Goal: Task Accomplishment & Management: Manage account settings

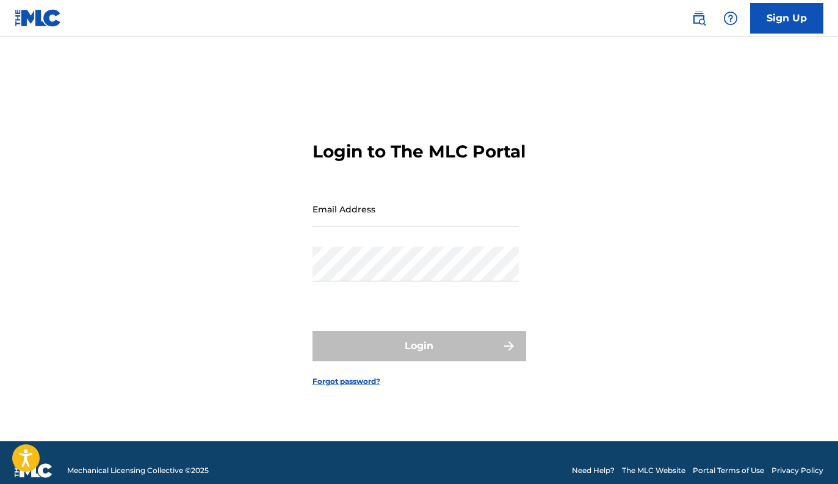
click at [367, 220] on div "Email Address" at bounding box center [415, 219] width 206 height 55
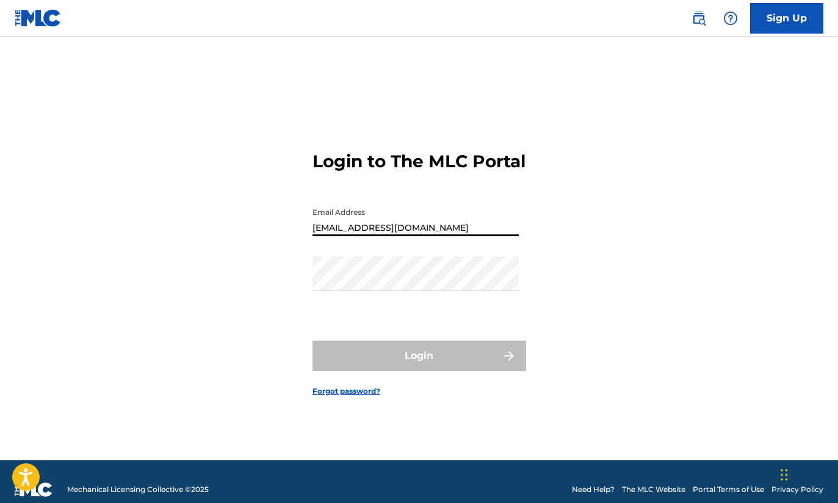
type input "Andydunnigan@gmail.com"
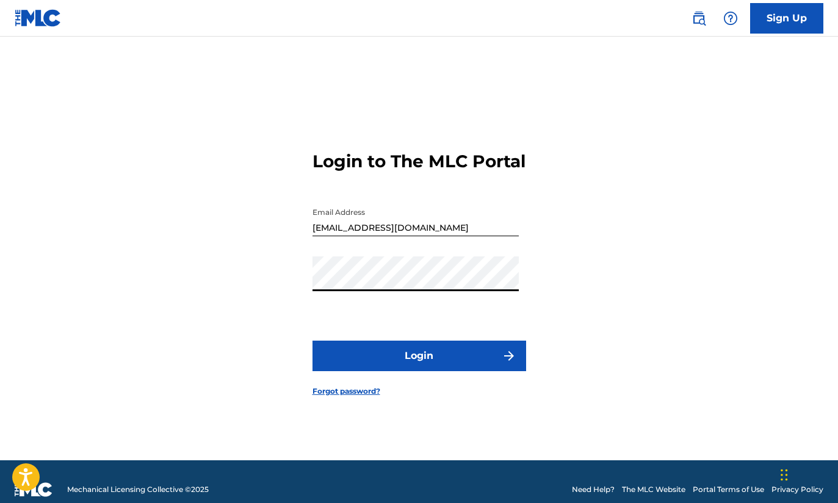
click at [438, 355] on button "Login" at bounding box center [419, 356] width 214 height 31
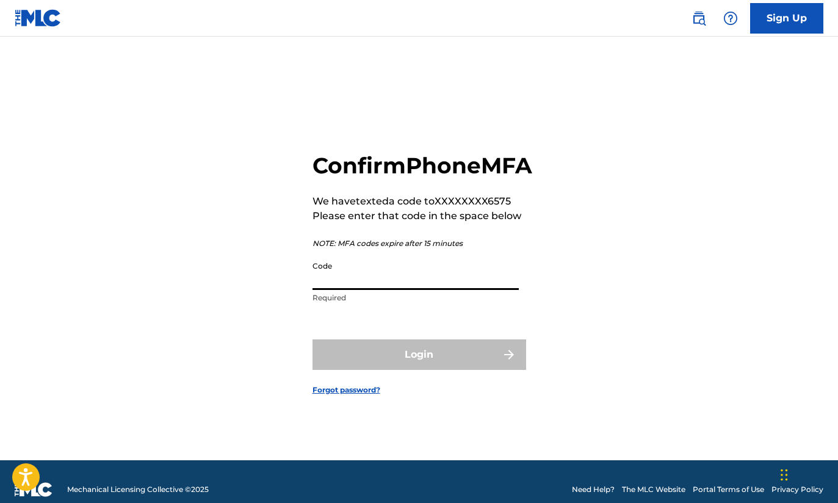
click at [485, 290] on input "Code" at bounding box center [415, 272] width 206 height 35
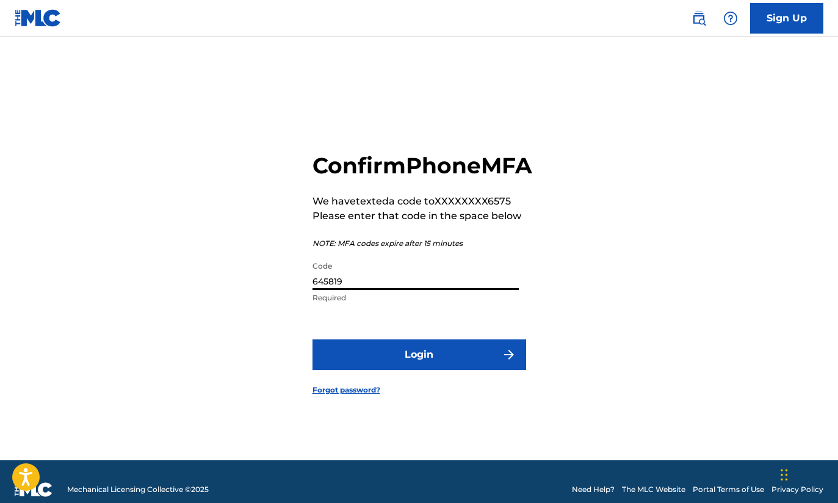
type input "645819"
click at [454, 370] on button "Login" at bounding box center [419, 354] width 214 height 31
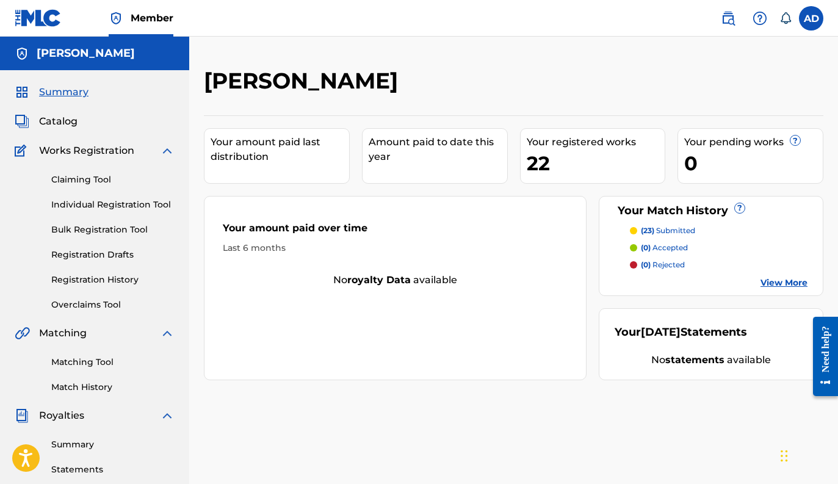
click at [776, 279] on link "View More" at bounding box center [783, 282] width 47 height 13
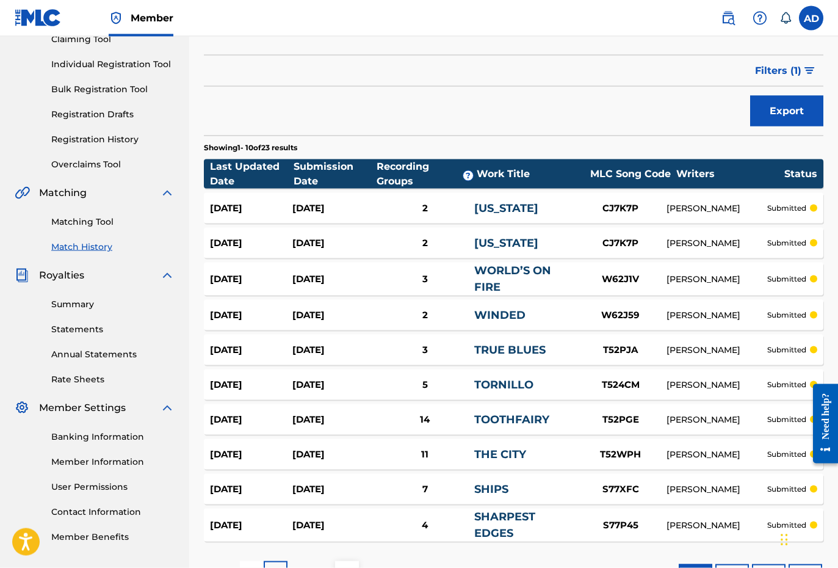
scroll to position [141, 0]
click at [330, 211] on div "[DATE]" at bounding box center [333, 208] width 82 height 14
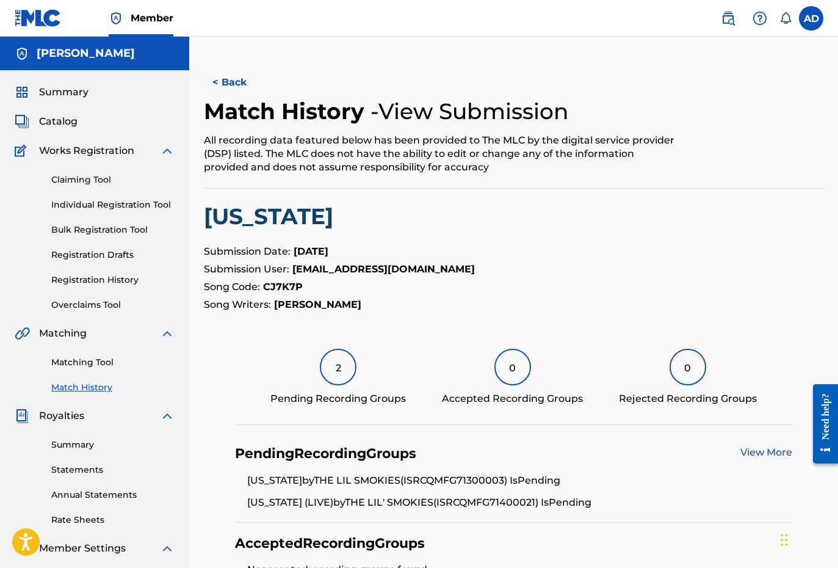
click at [231, 80] on button "< Back" at bounding box center [240, 82] width 73 height 31
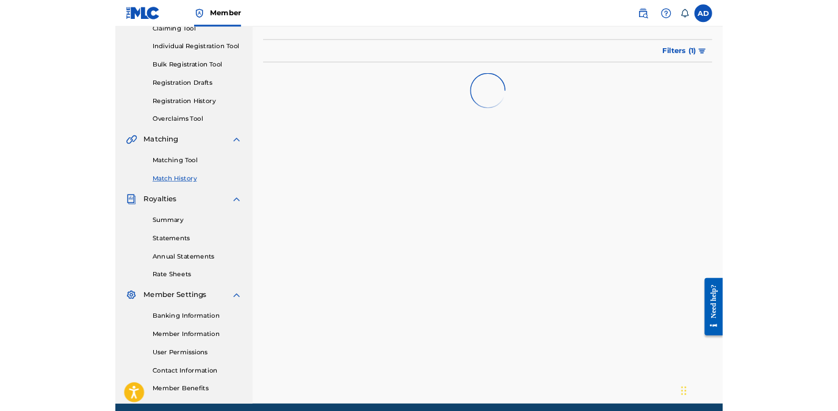
scroll to position [175, 0]
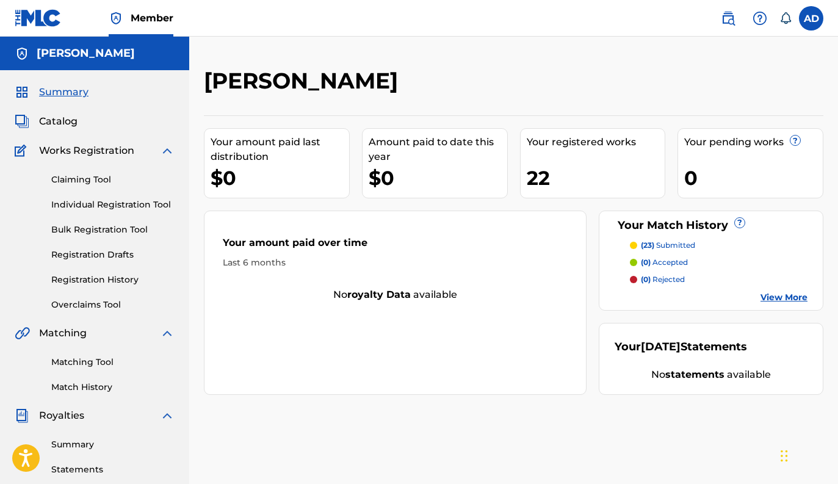
click at [308, 279] on div "Your amount paid over time Last 6 months" at bounding box center [394, 252] width 381 height 70
click at [92, 385] on link "Match History" at bounding box center [112, 387] width 123 height 13
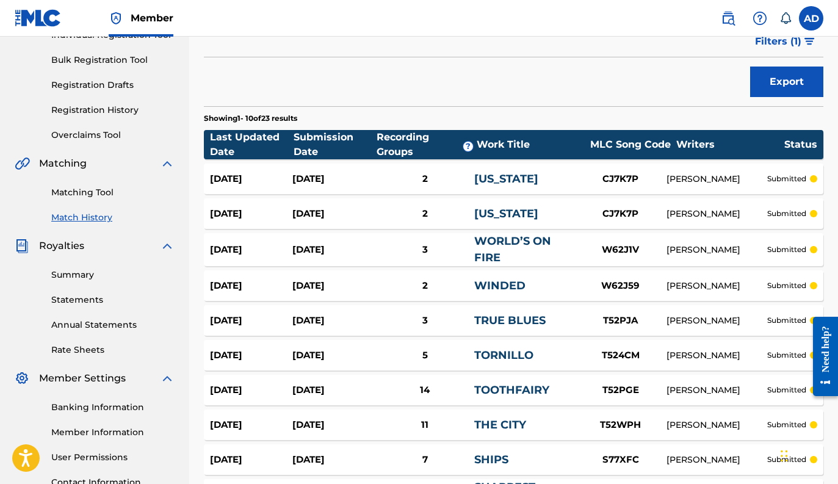
scroll to position [169, 0]
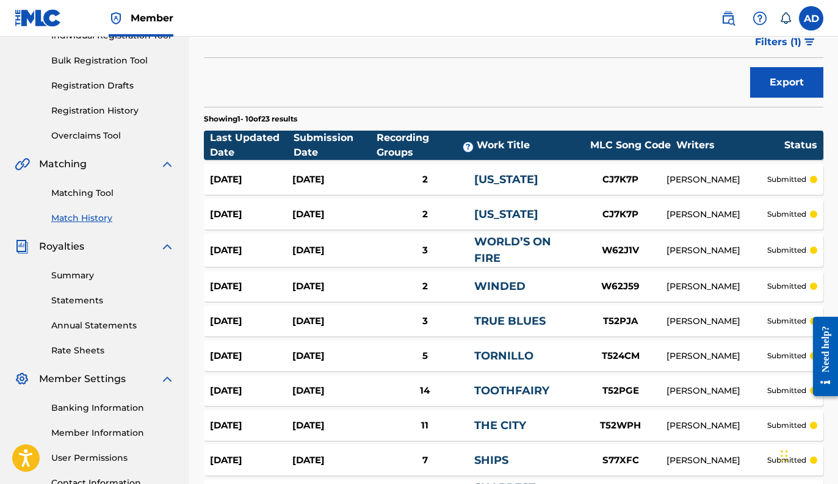
click at [306, 180] on div "[DATE]" at bounding box center [333, 180] width 82 height 14
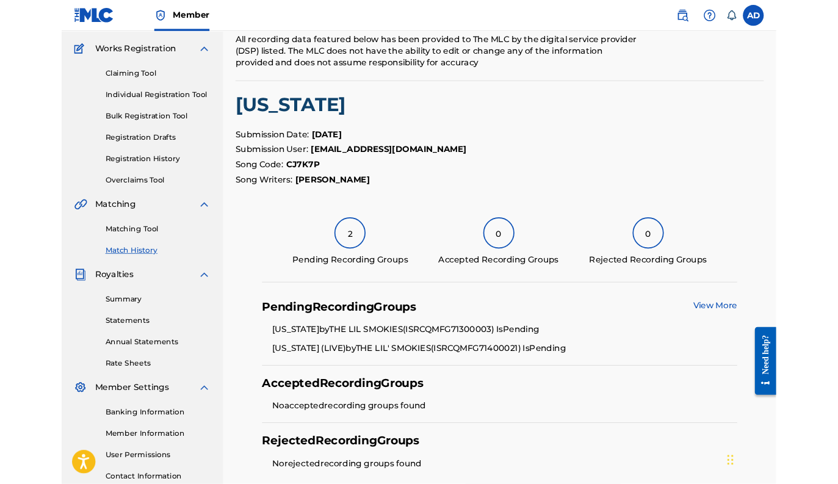
scroll to position [44, 0]
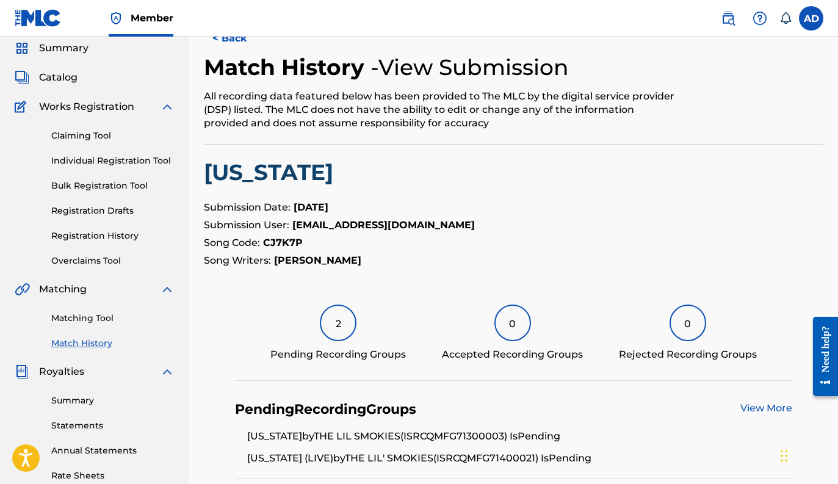
click at [62, 76] on span "Catalog" at bounding box center [58, 77] width 38 height 15
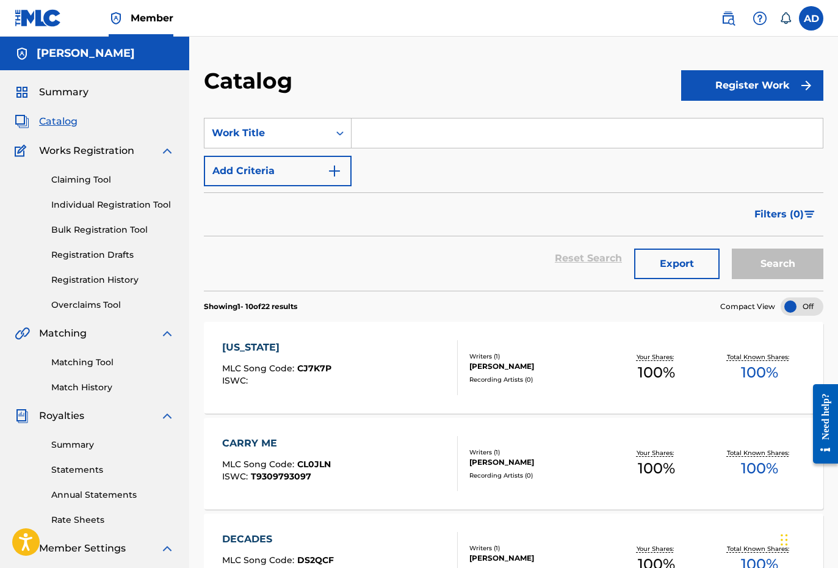
click at [433, 369] on div "[US_STATE] MLC Song Code : CJ7K7P ISWC :" at bounding box center [340, 367] width 236 height 55
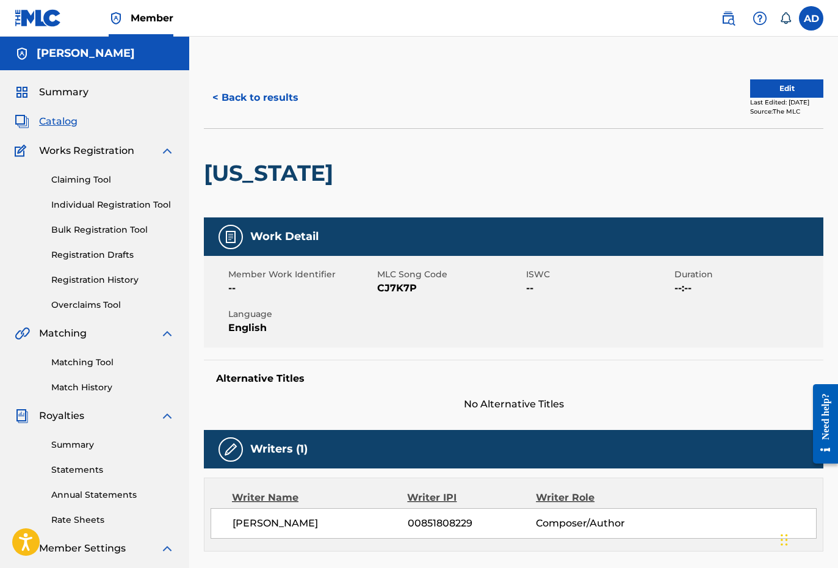
click at [770, 87] on button "Edit" at bounding box center [786, 88] width 73 height 18
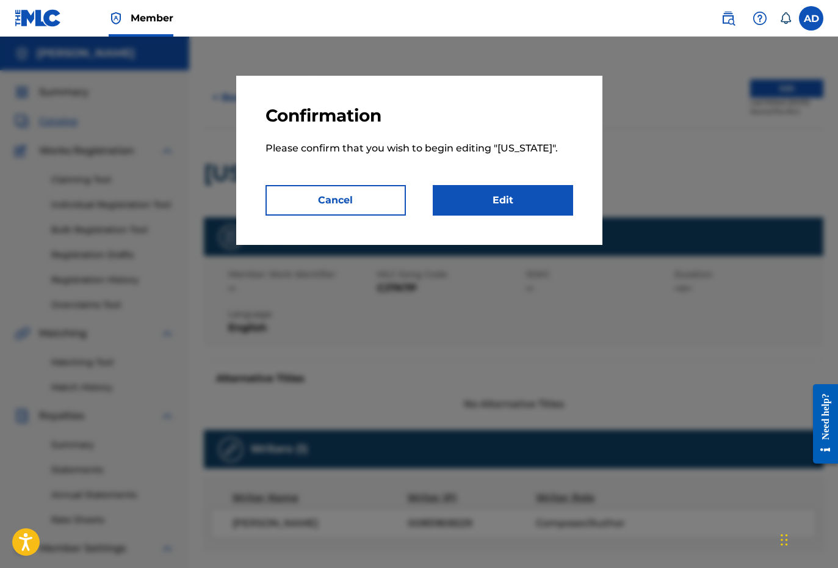
click at [477, 215] on div "Confirmation Please confirm that you wish to begin editing " [US_STATE] ". Canc…" at bounding box center [419, 160] width 366 height 169
click at [474, 198] on link "Edit" at bounding box center [503, 200] width 140 height 31
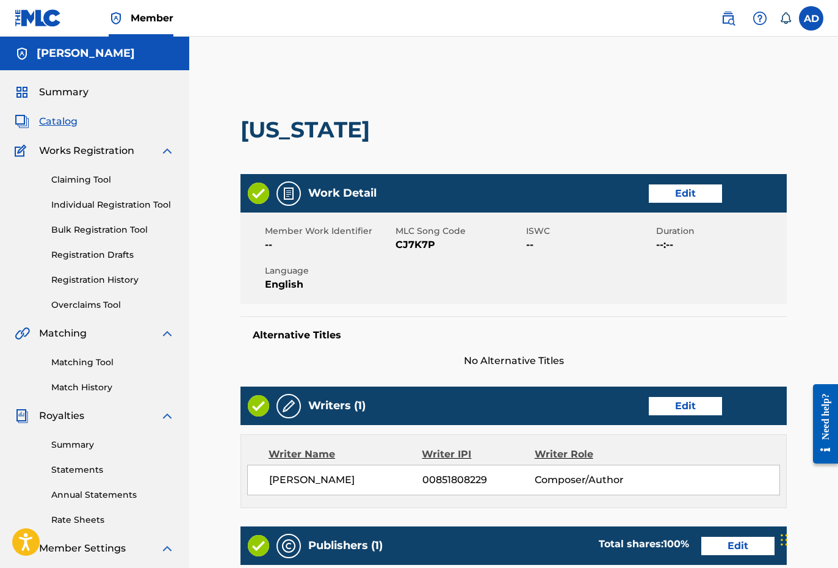
click at [674, 203] on div "Work Detail Edit" at bounding box center [513, 193] width 546 height 38
click at [673, 197] on link "Edit" at bounding box center [685, 193] width 73 height 18
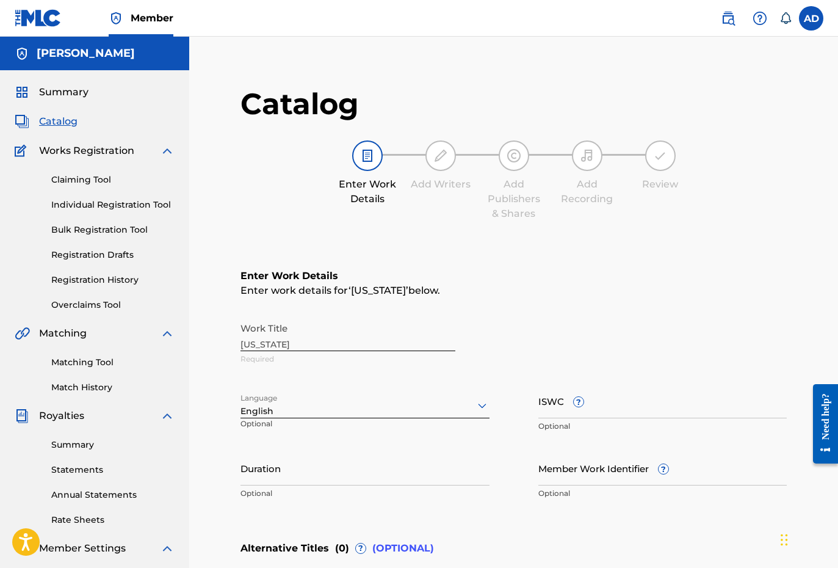
click at [673, 197] on div "Enter Work Details Add Writers Add Publishers & Shares Add Recording Review" at bounding box center [513, 180] width 546 height 81
click at [552, 410] on input "ISWC ?" at bounding box center [662, 400] width 249 height 35
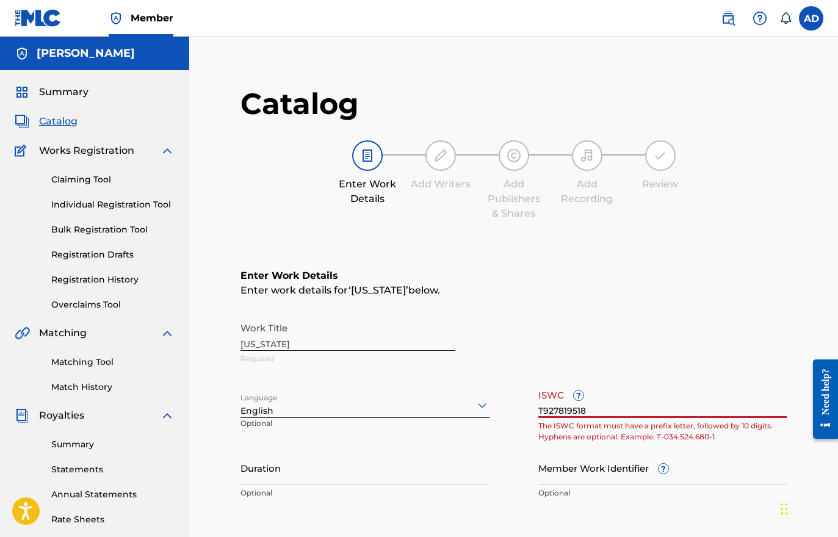
type input "T9278195189"
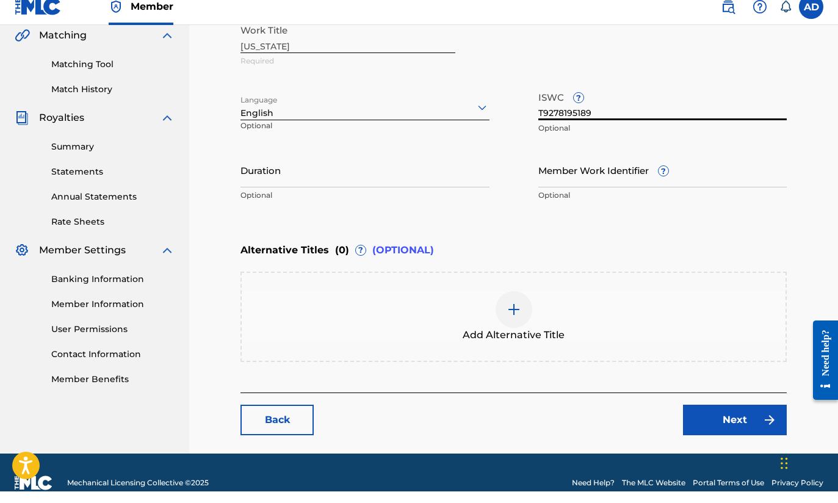
scroll to position [307, 0]
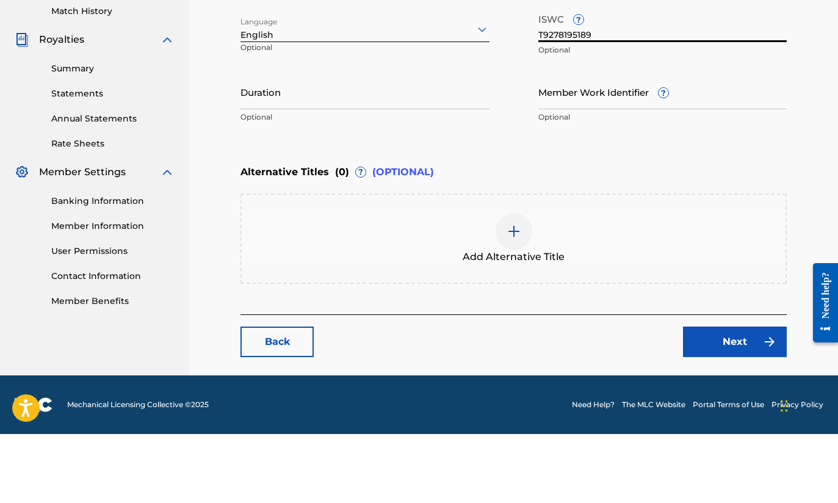
click at [706, 396] on link "Next" at bounding box center [735, 411] width 104 height 31
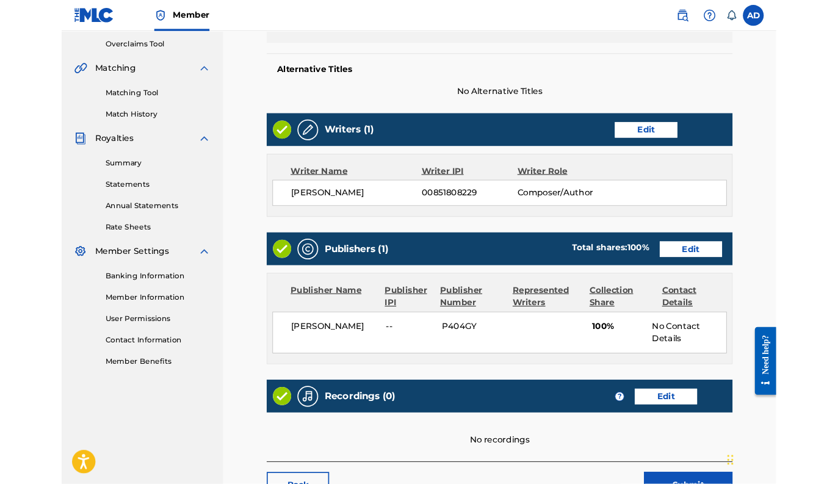
scroll to position [430, 0]
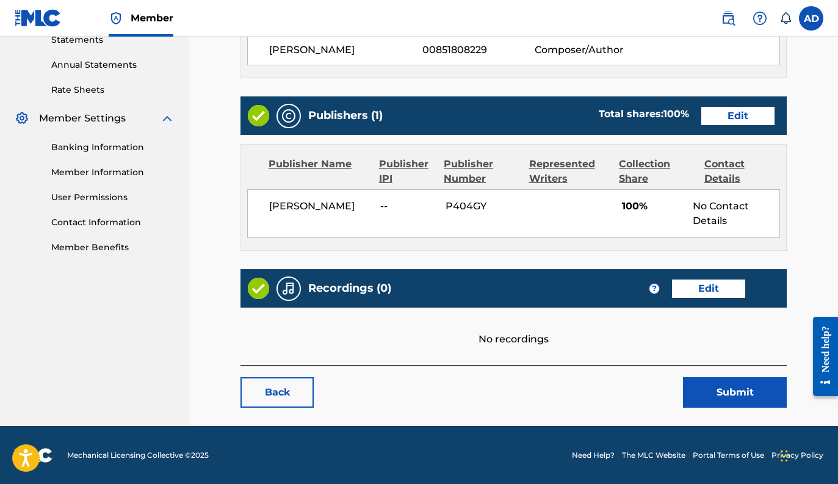
click at [695, 388] on button "Submit" at bounding box center [735, 392] width 104 height 31
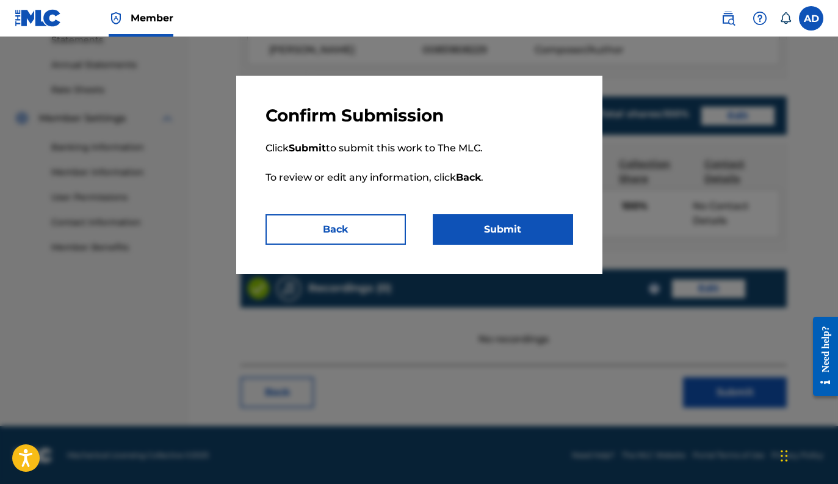
click at [501, 234] on button "Submit" at bounding box center [503, 229] width 140 height 31
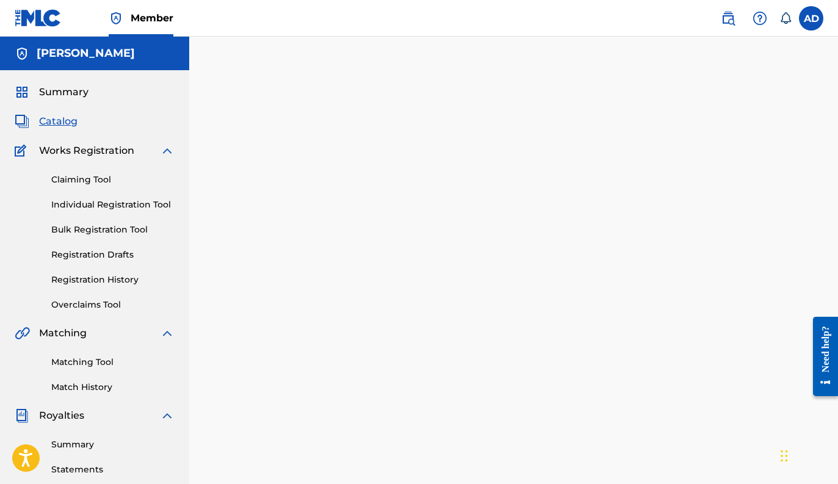
click at [54, 116] on span "Catalog" at bounding box center [58, 121] width 38 height 15
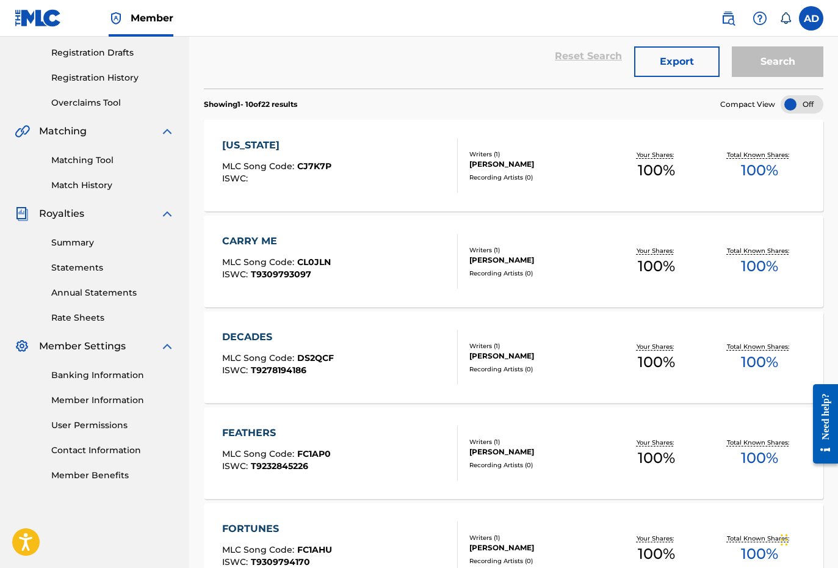
scroll to position [204, 0]
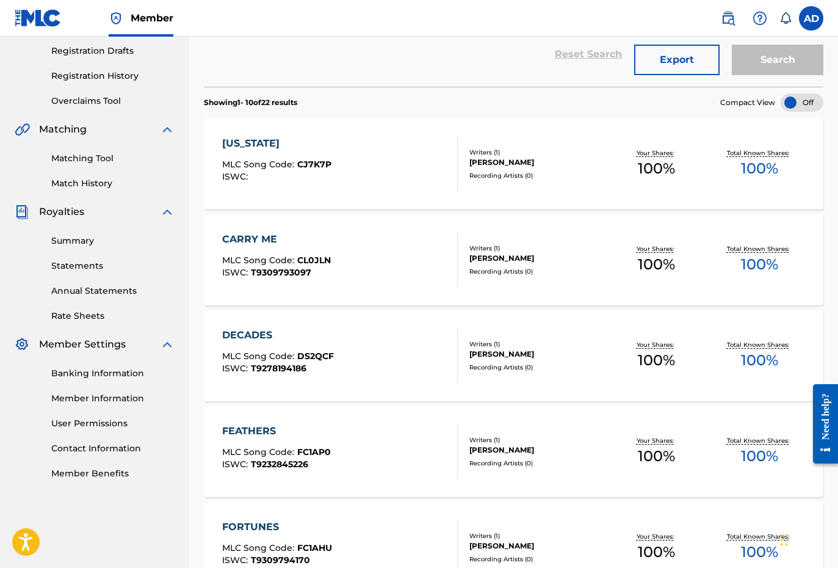
click at [477, 357] on div "[PERSON_NAME]" at bounding box center [536, 354] width 135 height 11
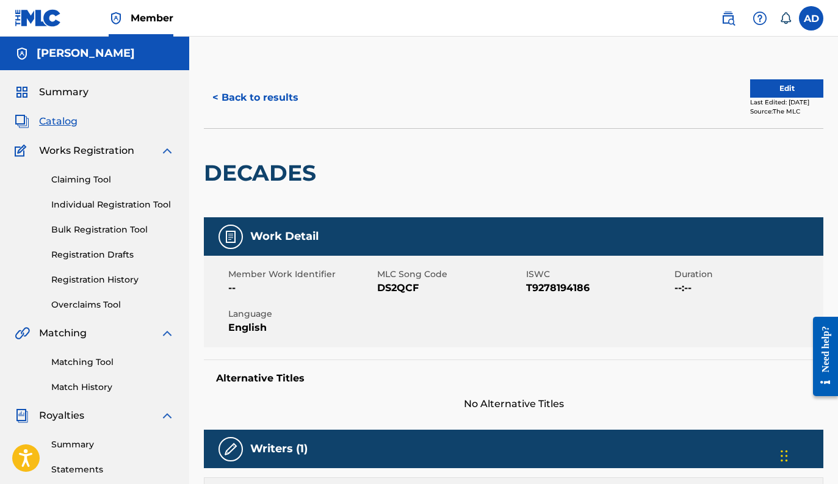
click at [255, 106] on button "< Back to results" at bounding box center [255, 97] width 103 height 31
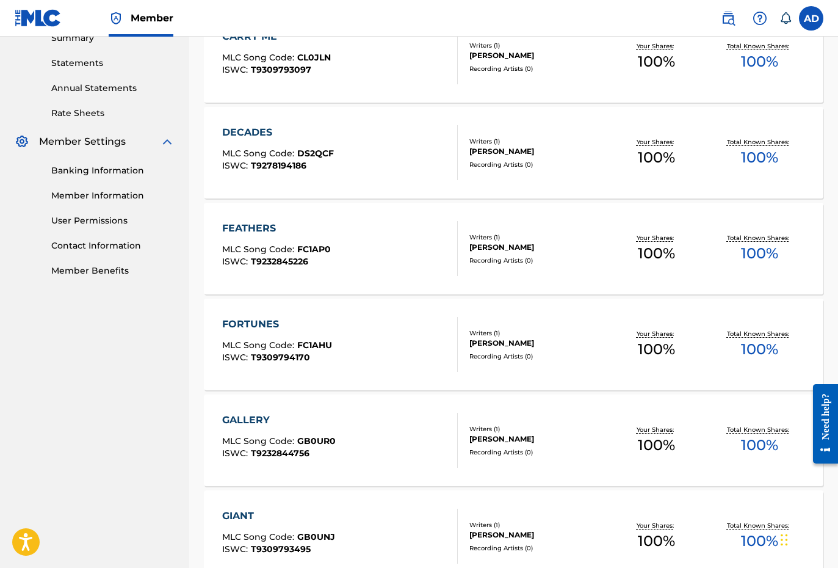
scroll to position [426, 0]
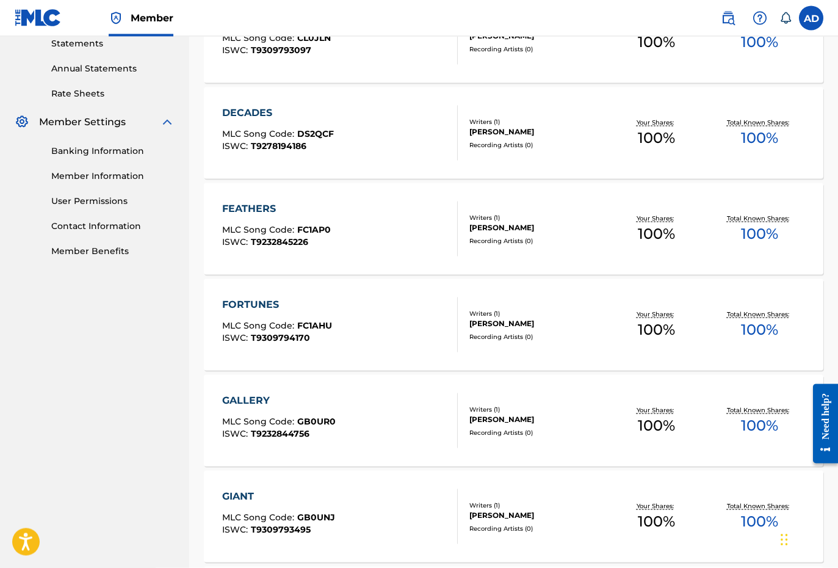
click at [365, 319] on div "FORTUNES MLC Song Code : FC1AHU ISWC : T9309794170" at bounding box center [340, 324] width 236 height 55
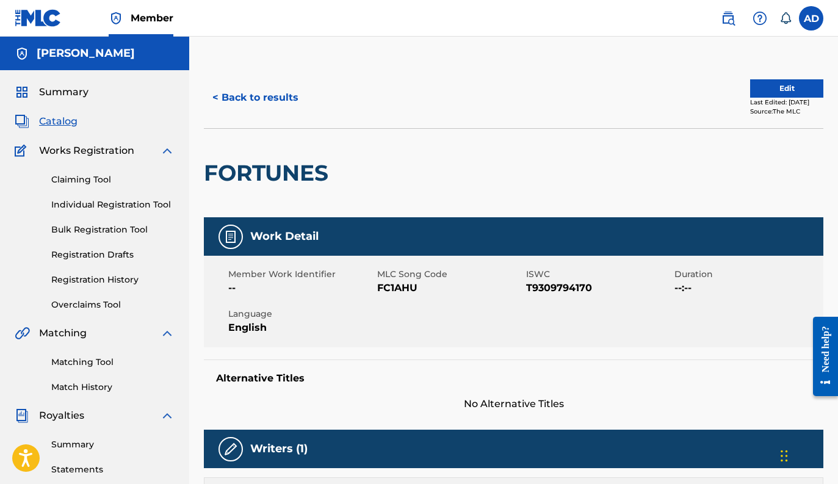
click at [248, 95] on button "< Back to results" at bounding box center [255, 97] width 103 height 31
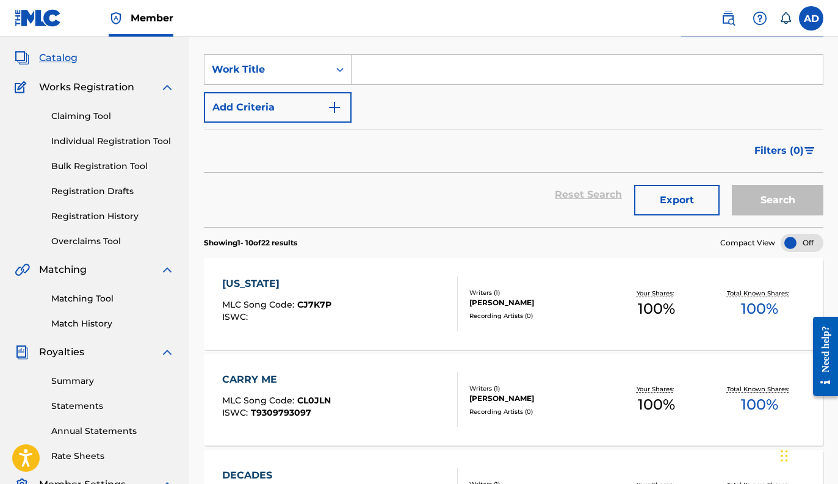
scroll to position [58, 0]
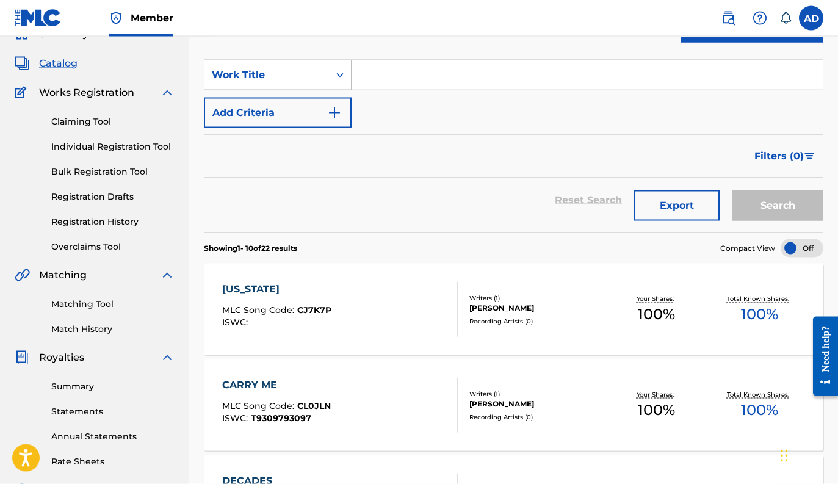
click at [78, 249] on link "Overclaims Tool" at bounding box center [112, 246] width 123 height 13
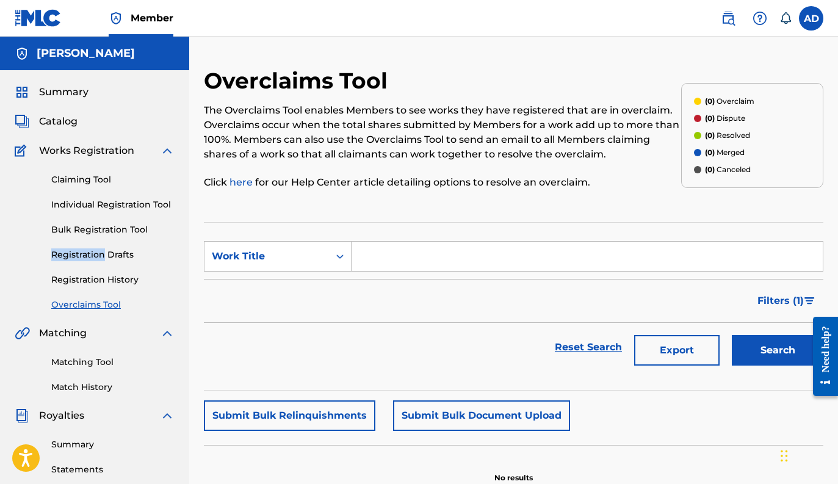
click at [103, 283] on link "Registration History" at bounding box center [112, 279] width 123 height 13
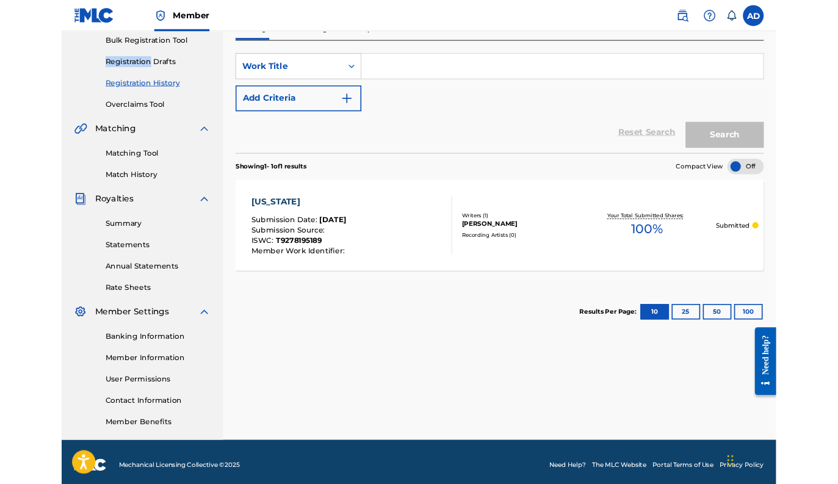
scroll to position [217, 0]
